Goal: Find specific page/section: Find specific page/section

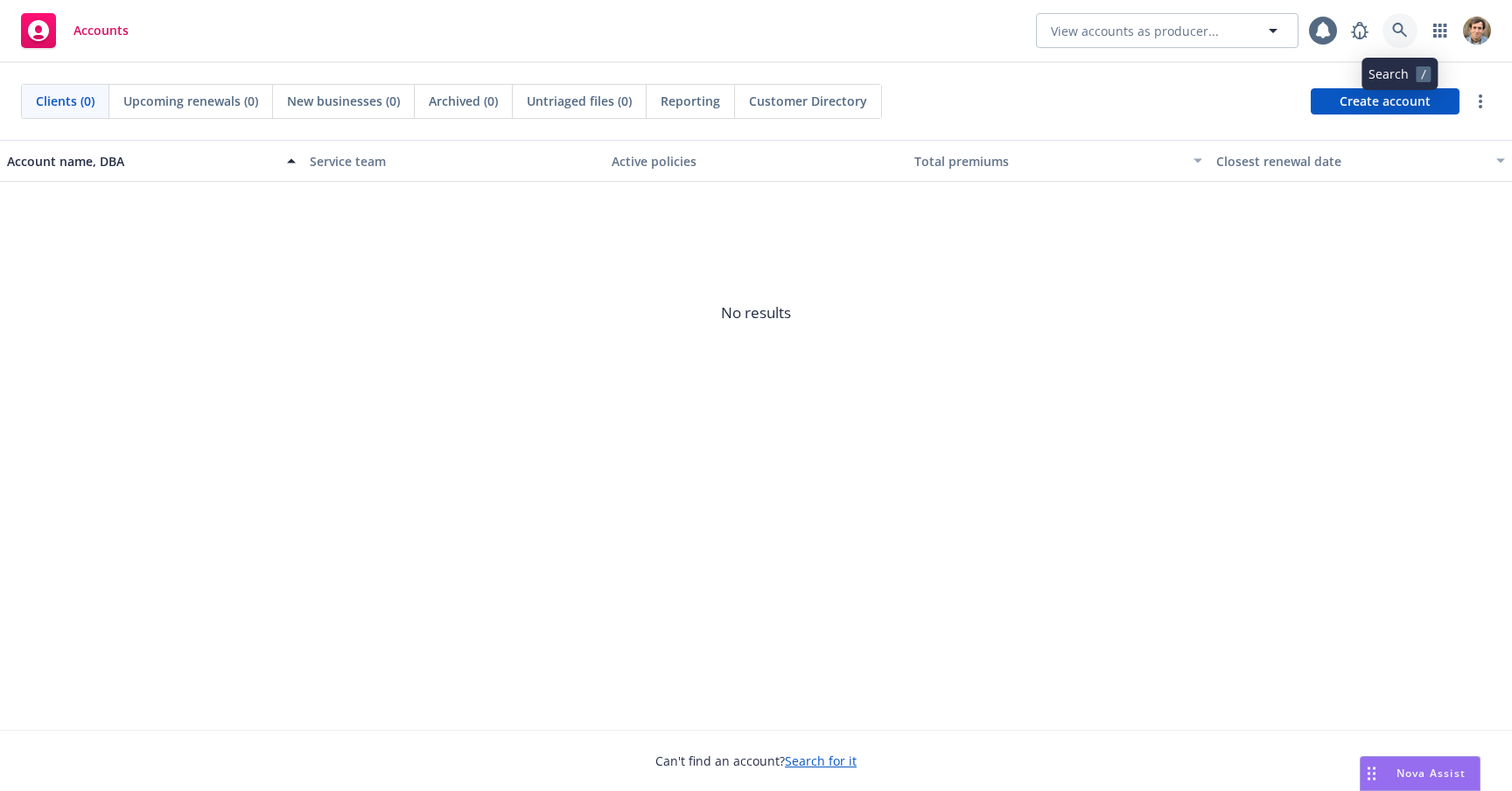
click at [1401, 34] on icon at bounding box center [1400, 31] width 16 height 16
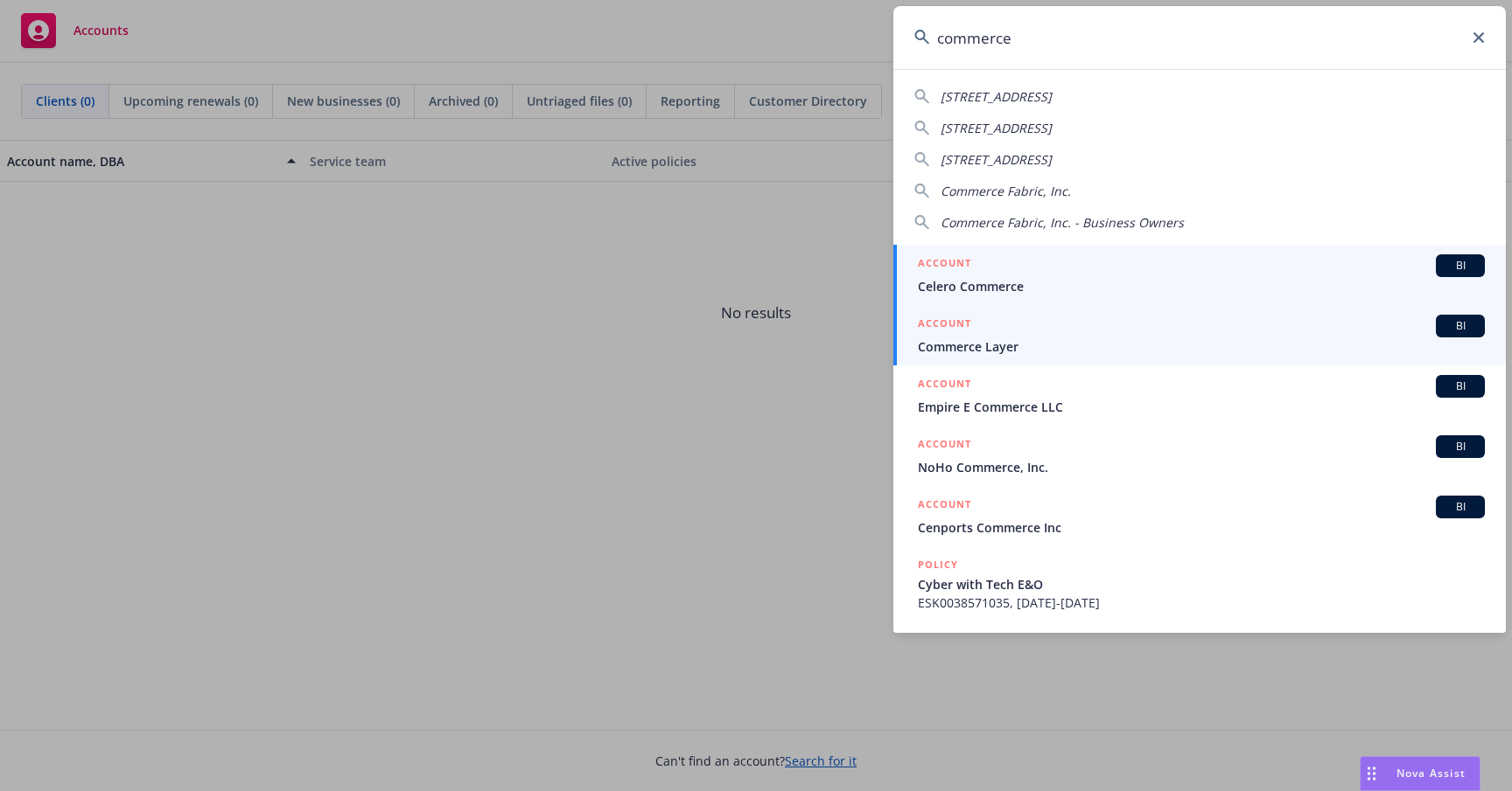
type input "commerce"
click at [1130, 346] on span "Commerce Layer" at bounding box center [1202, 347] width 567 height 19
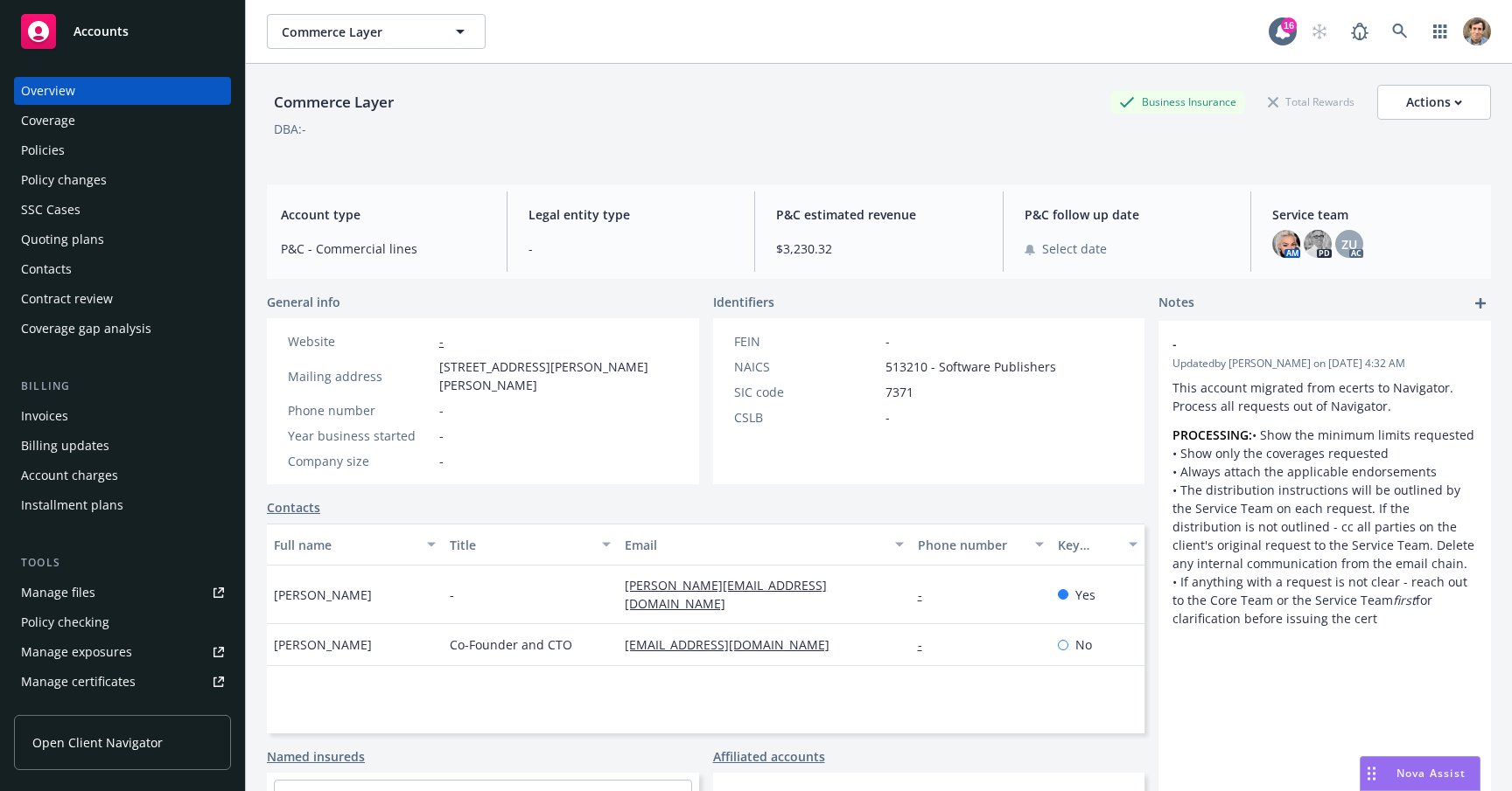
click at [76, 160] on div "Policies" at bounding box center [122, 151] width 203 height 28
